Goal: Task Accomplishment & Management: Complete application form

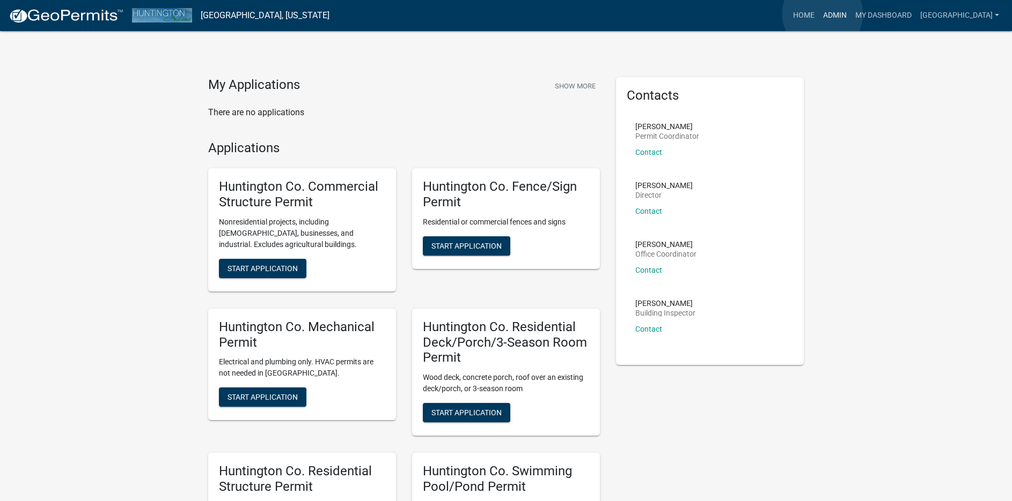
click at [822, 14] on link "Admin" at bounding box center [834, 15] width 32 height 20
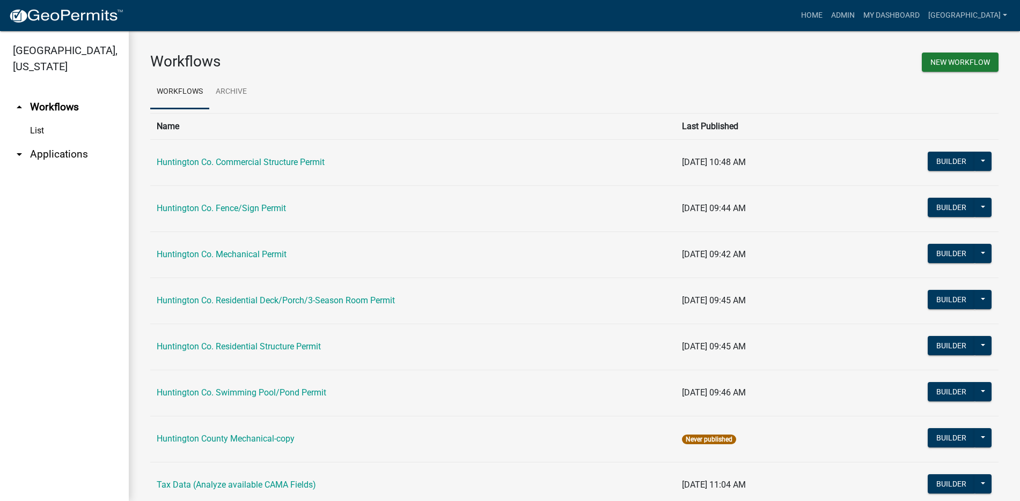
click at [74, 155] on link "arrow_drop_down Applications" at bounding box center [64, 155] width 129 height 26
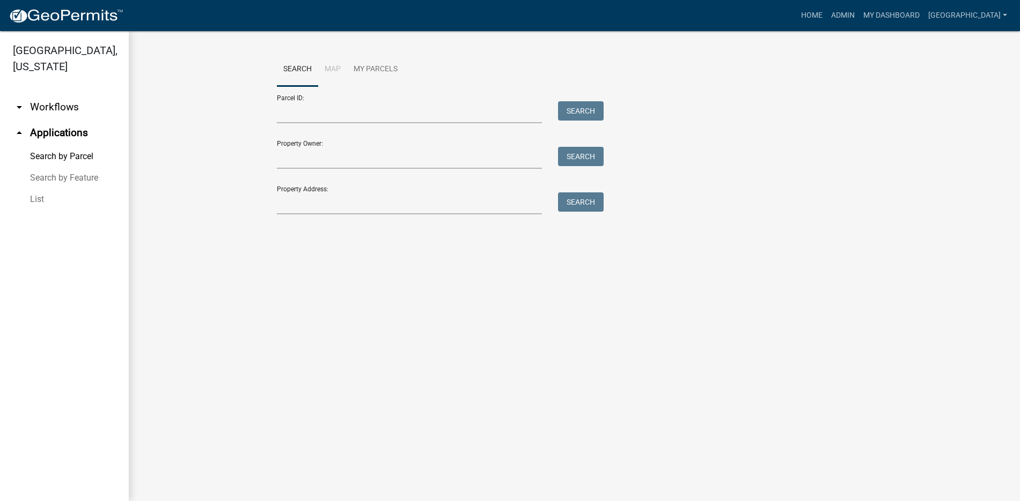
click at [41, 201] on link "List" at bounding box center [64, 199] width 129 height 21
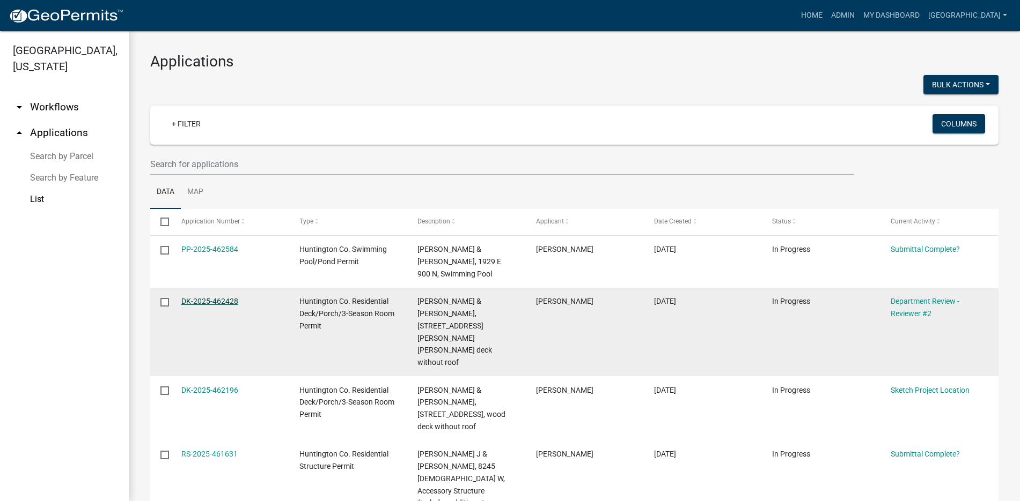
click at [204, 297] on link "DK-2025-462428" at bounding box center [209, 301] width 57 height 9
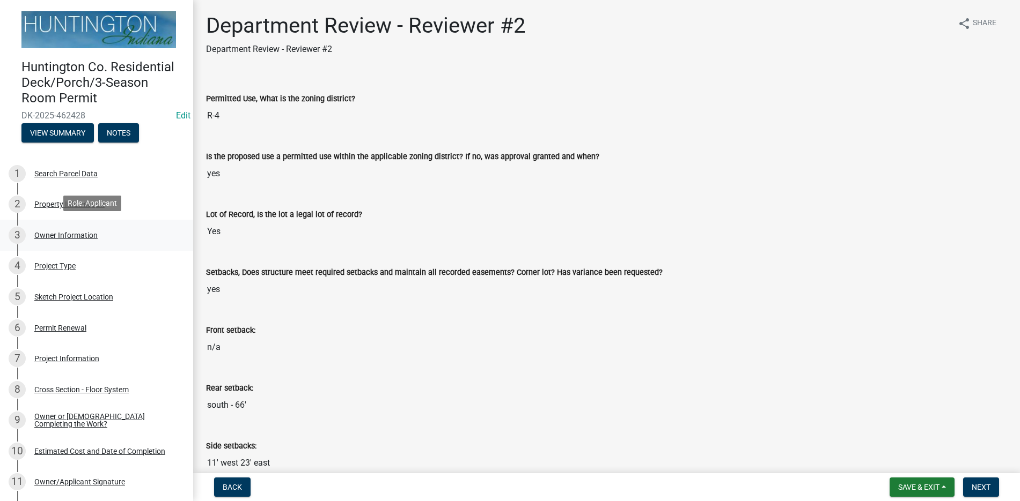
click at [84, 234] on div "Owner Information" at bounding box center [65, 236] width 63 height 8
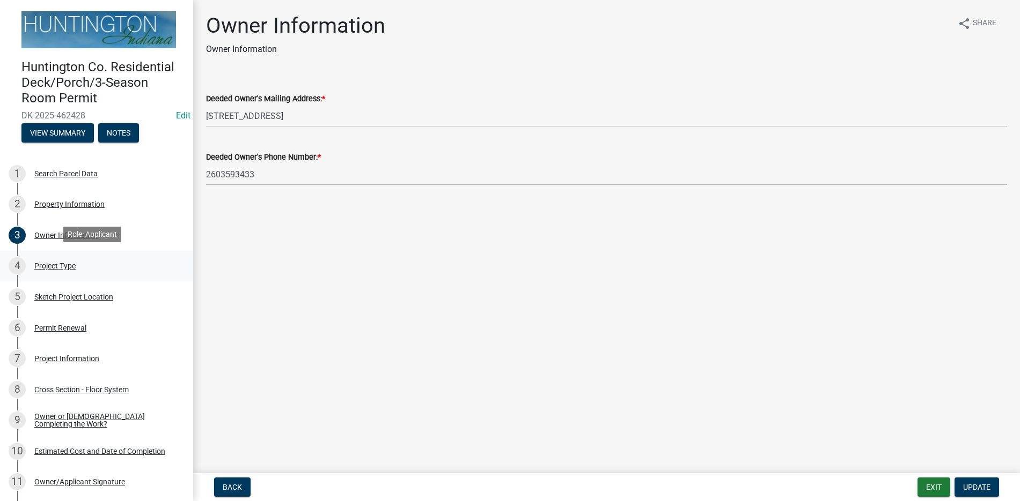
click at [66, 262] on div "Project Type" at bounding box center [54, 266] width 41 height 8
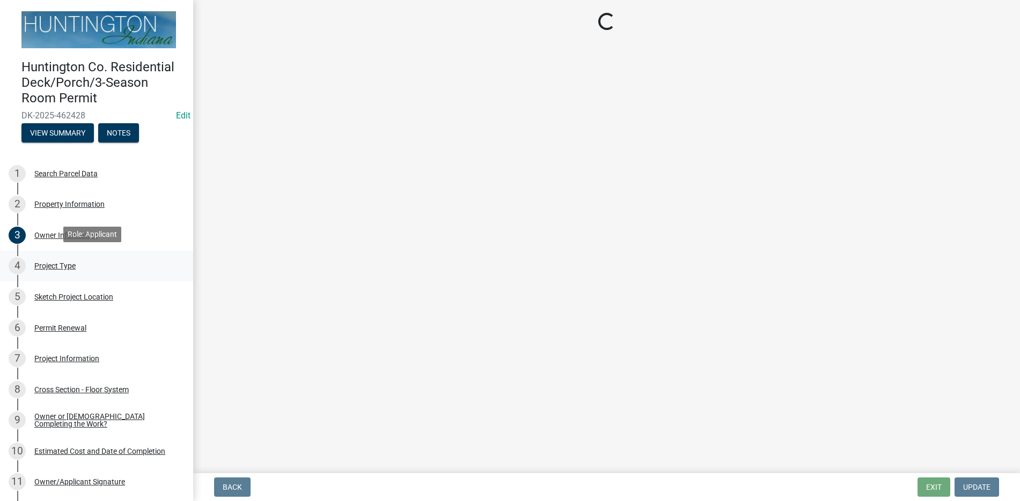
select select "7ddfe559-f7ca-4dac-a83d-10332e9f03b1"
select select "974be428-3fb2-44e5-8e9f-39d0bd83e453"
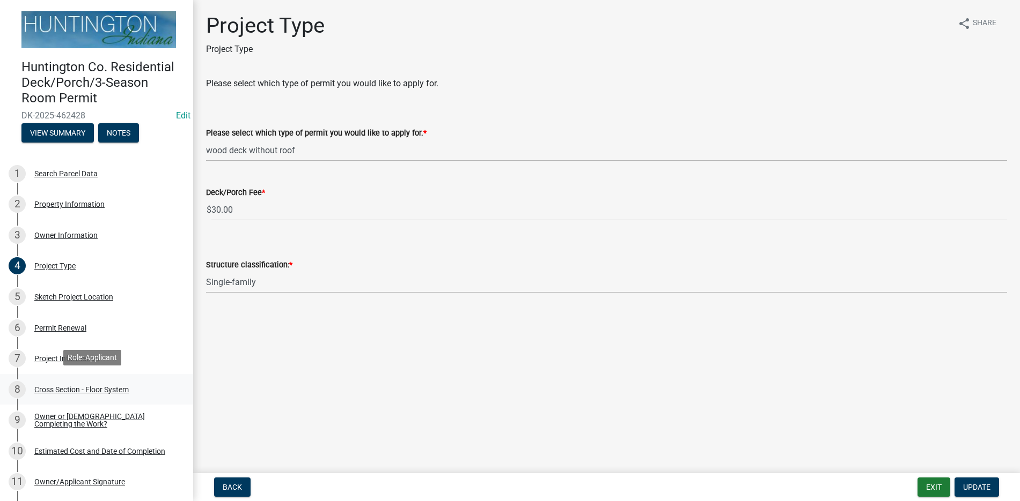
click at [67, 386] on div "Cross Section - Floor System" at bounding box center [81, 390] width 94 height 8
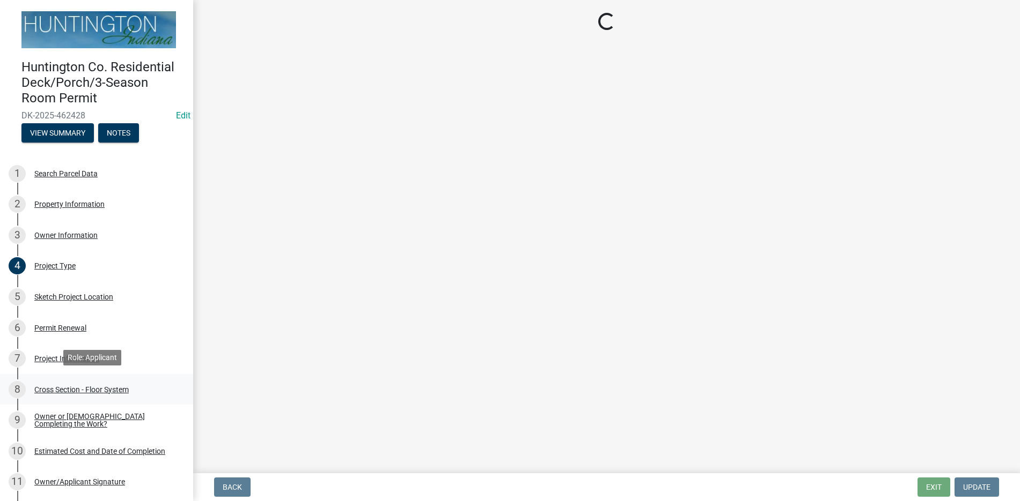
select select "43fe9734-bd2d-40cc-9ff7-0a8bd7233f2b"
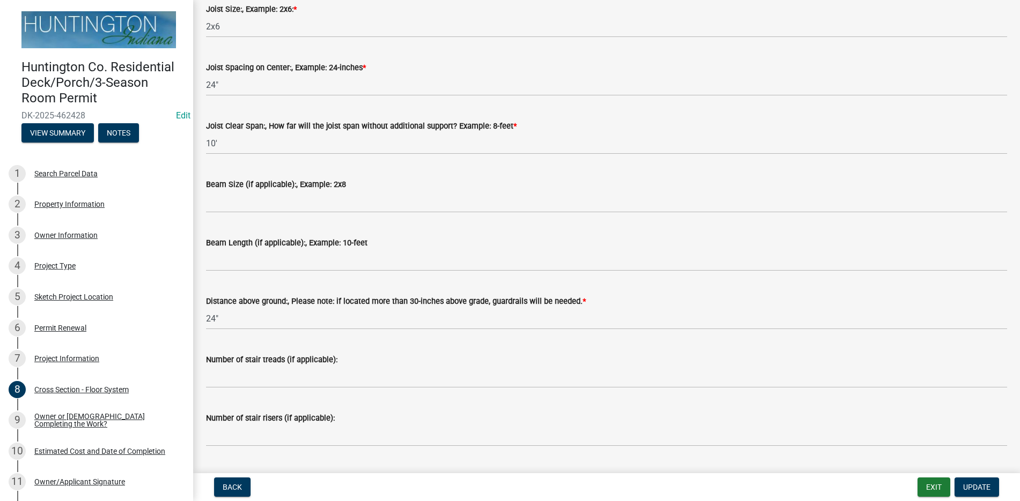
scroll to position [308, 0]
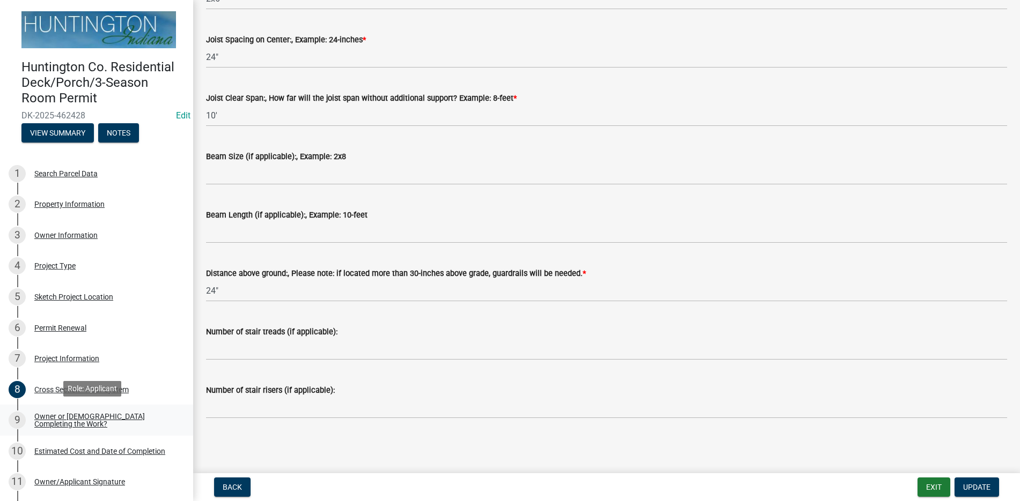
click at [102, 418] on div "Owner or [DEMOGRAPHIC_DATA] Completing the Work?" at bounding box center [105, 420] width 142 height 15
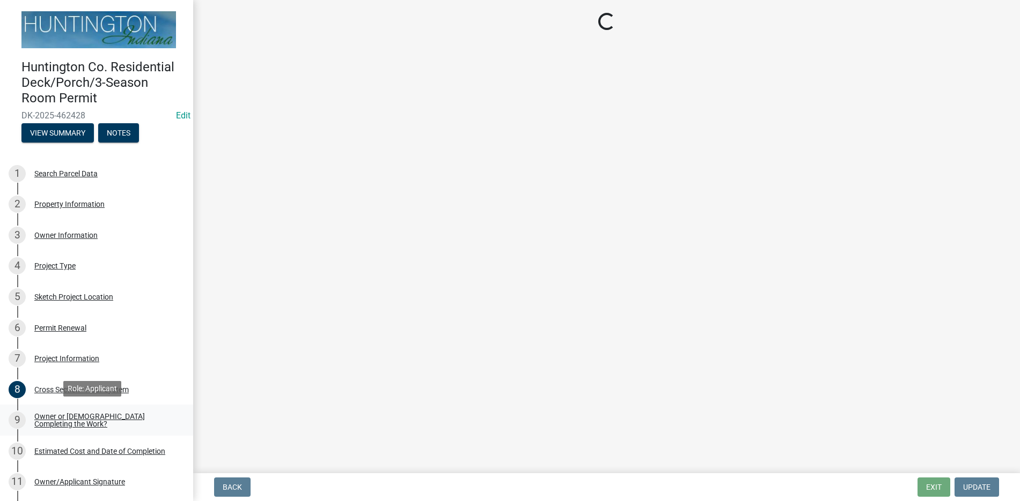
select select "1f935bf6-95f2-4274-836d-939ffca8e77c"
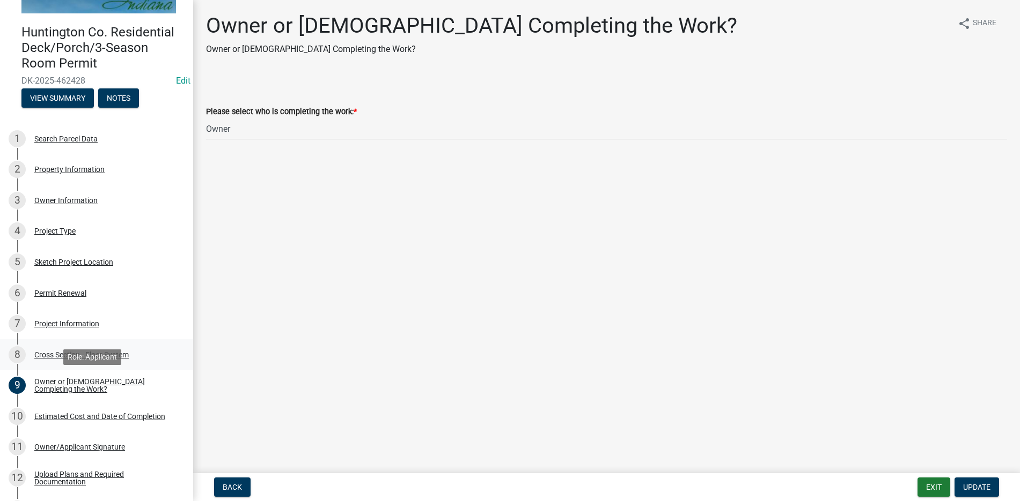
scroll to position [54, 0]
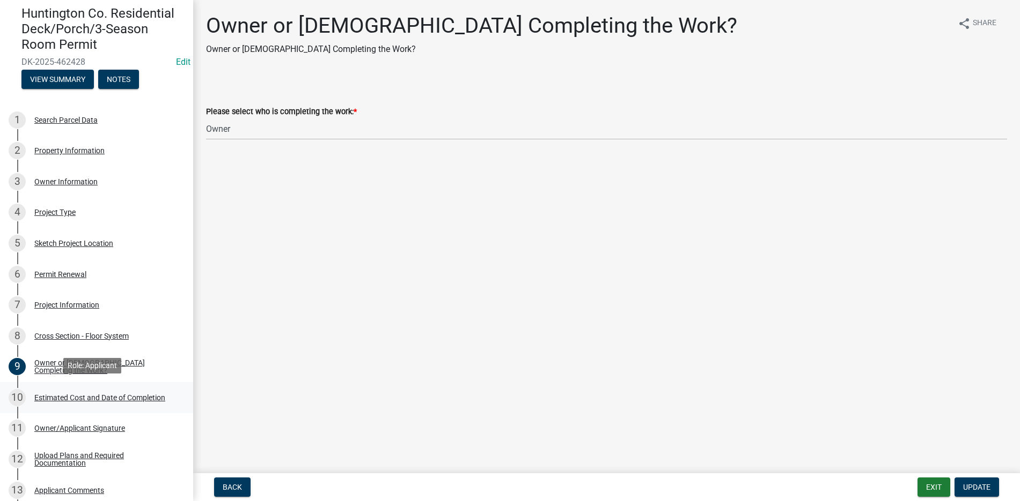
click at [123, 394] on div "Estimated Cost and Date of Completion" at bounding box center [99, 398] width 131 height 8
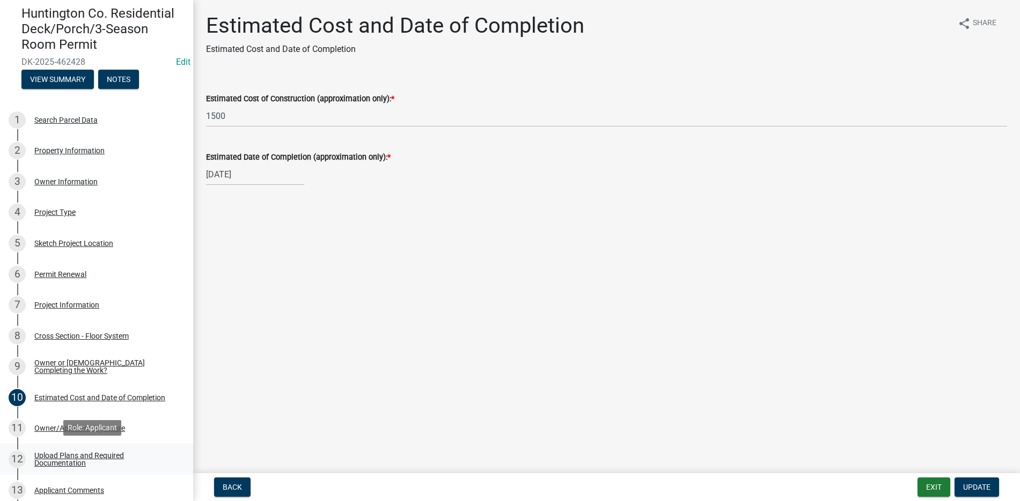
click at [72, 452] on div "Upload Plans and Required Documentation" at bounding box center [105, 459] width 142 height 15
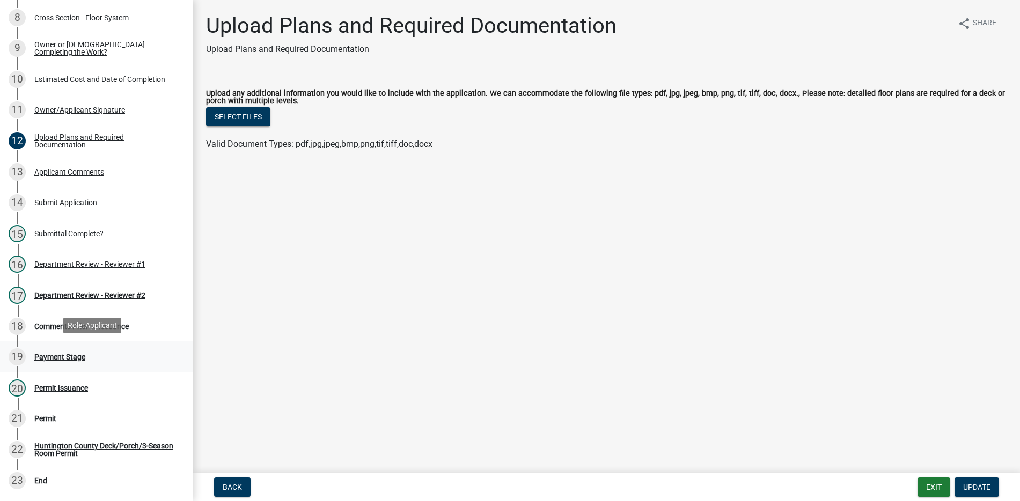
scroll to position [375, 0]
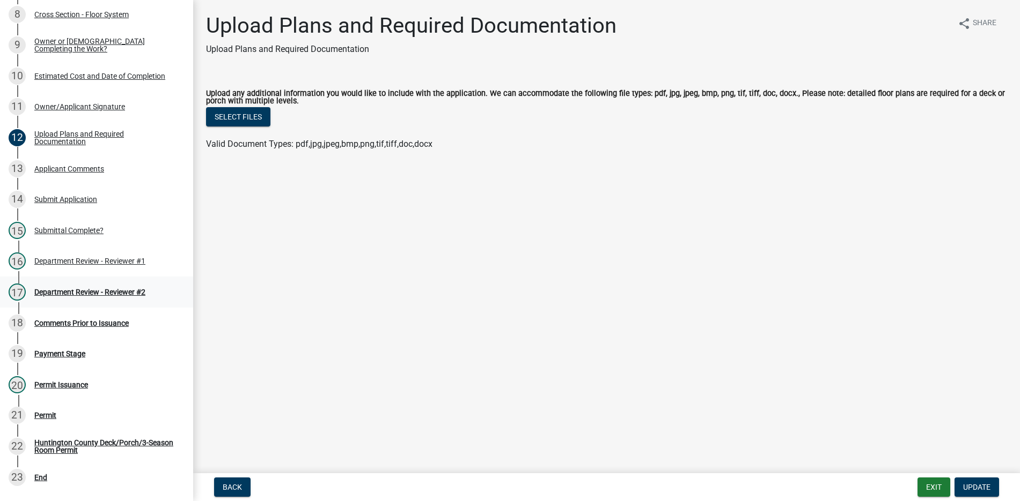
click at [120, 289] on div "Department Review - Reviewer #2" at bounding box center [89, 293] width 111 height 8
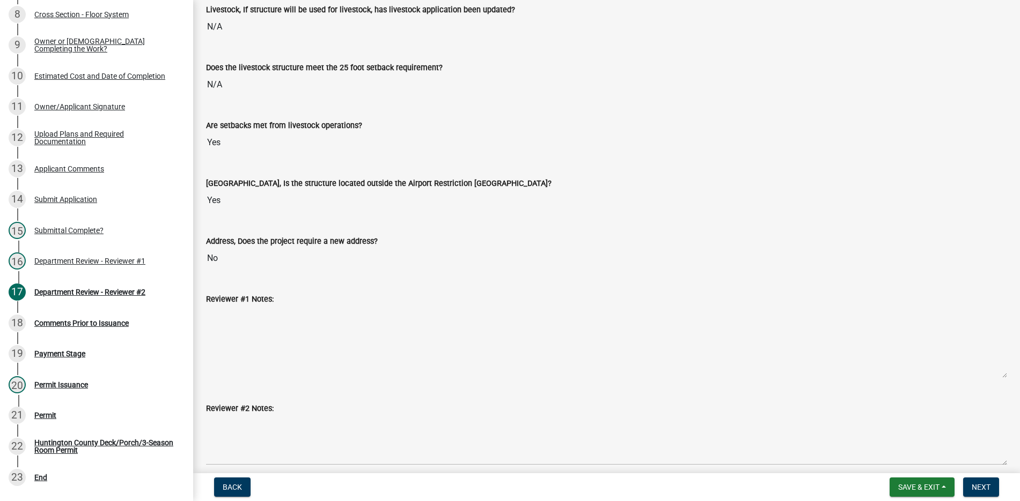
scroll to position [1005, 0]
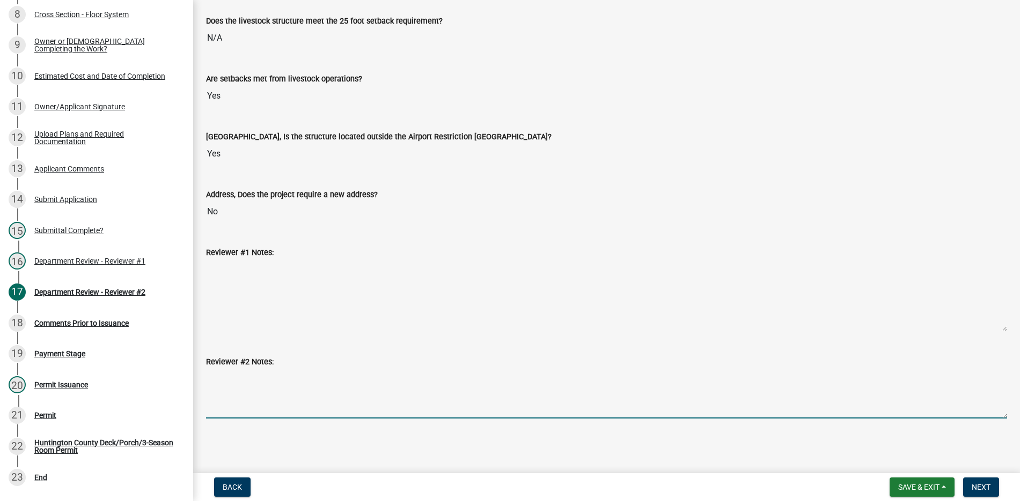
click at [311, 389] on textarea "Reviewer #2 Notes:" at bounding box center [606, 393] width 801 height 50
click at [232, 384] on textarea "Reviewer #2 Notes:" at bounding box center [606, 393] width 801 height 50
paste textarea "No side attachment to the posts is allowed. All bearing on the posts must be on…"
type textarea "No side attachment to the posts is allowed. All bearing on the posts must be on…"
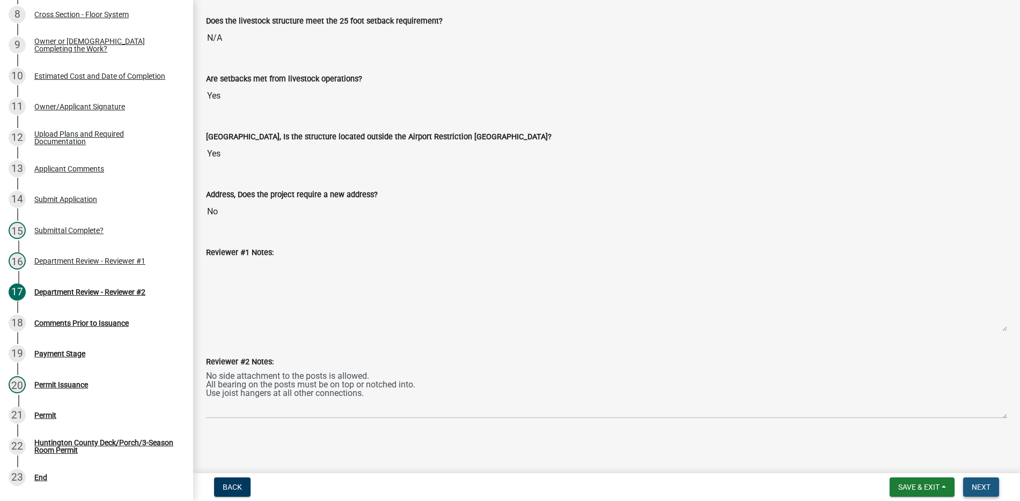
click at [986, 486] on span "Next" at bounding box center [980, 487] width 19 height 9
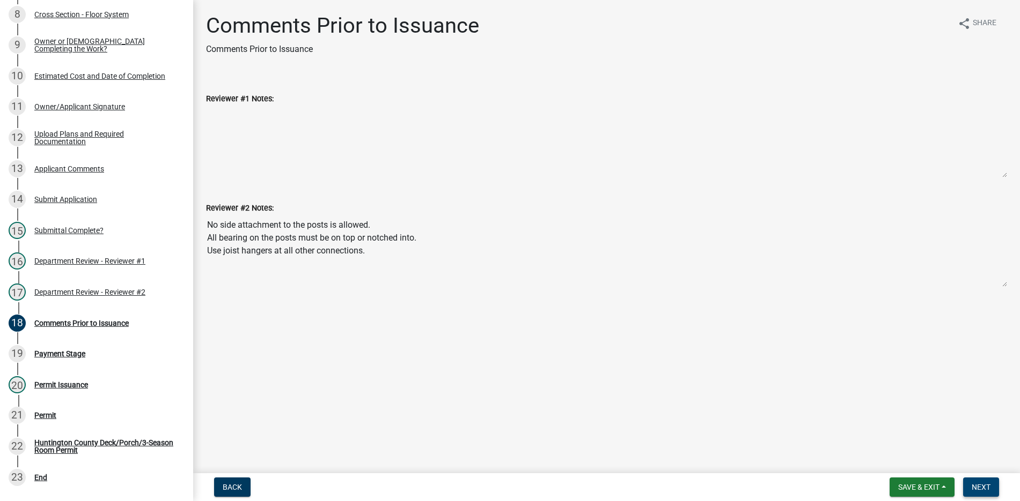
click at [987, 488] on span "Next" at bounding box center [980, 487] width 19 height 9
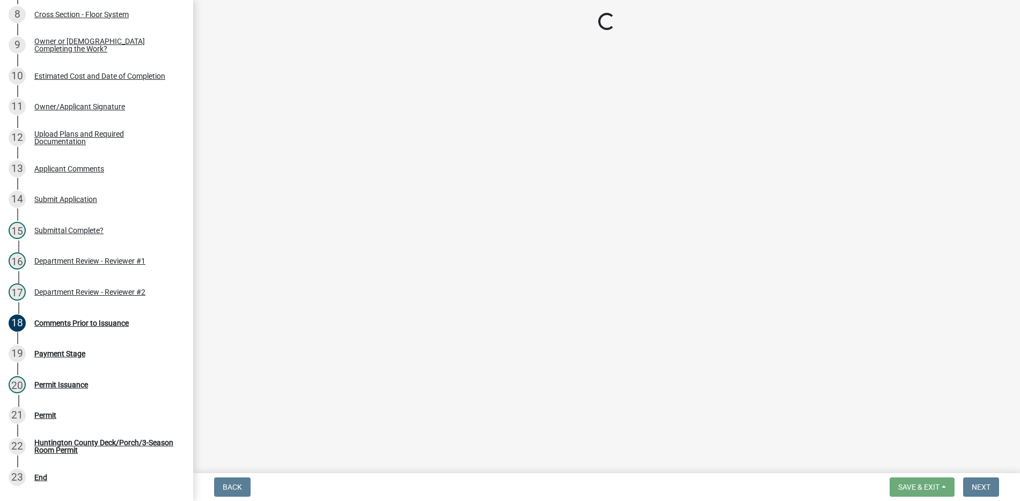
select select "3: 3"
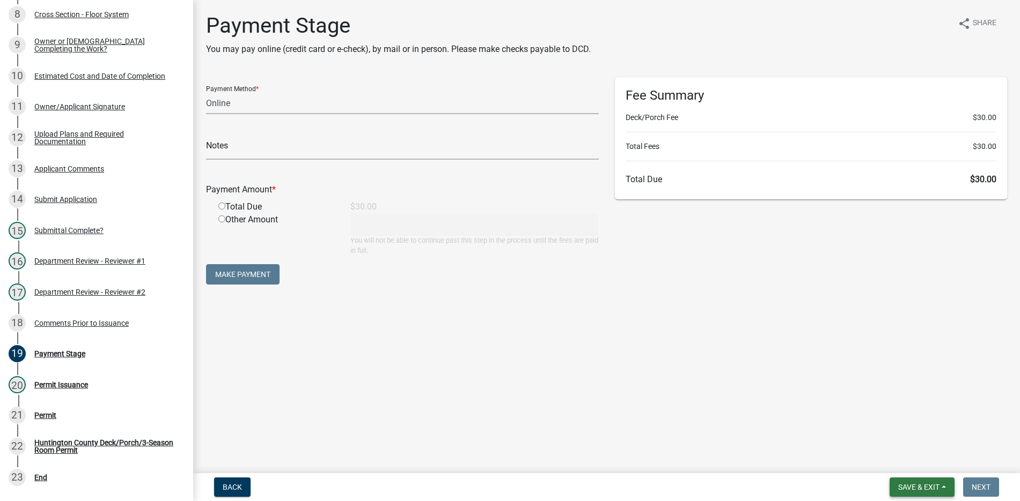
click at [916, 486] on span "Save & Exit" at bounding box center [918, 487] width 41 height 9
click at [894, 461] on button "Save & Exit" at bounding box center [911, 460] width 86 height 26
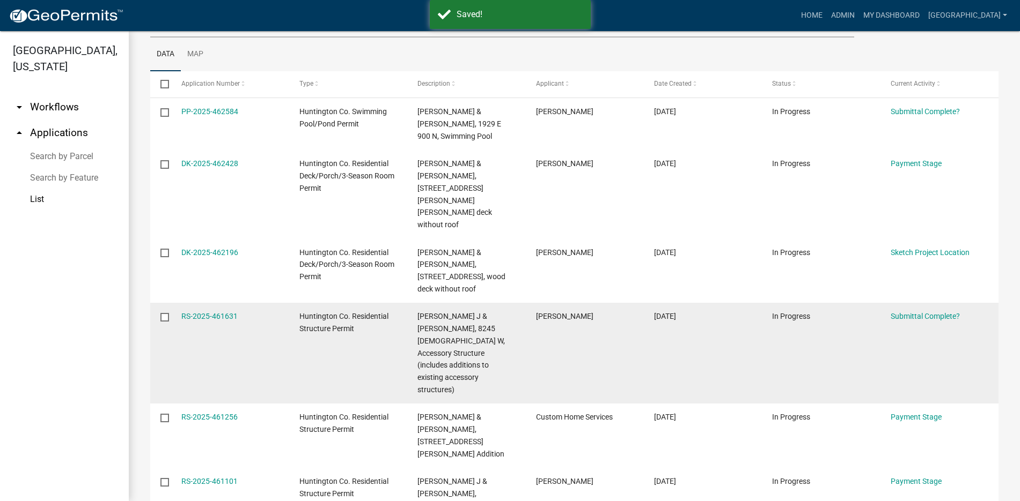
scroll to position [161, 0]
